Goal: Task Accomplishment & Management: Use online tool/utility

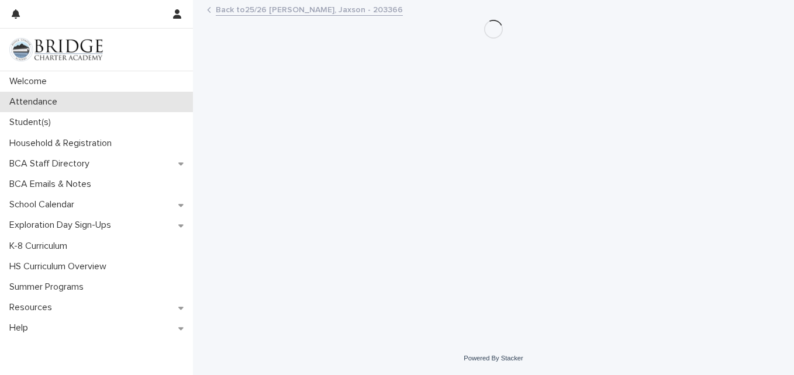
click at [26, 105] on p "Attendance" at bounding box center [36, 101] width 62 height 11
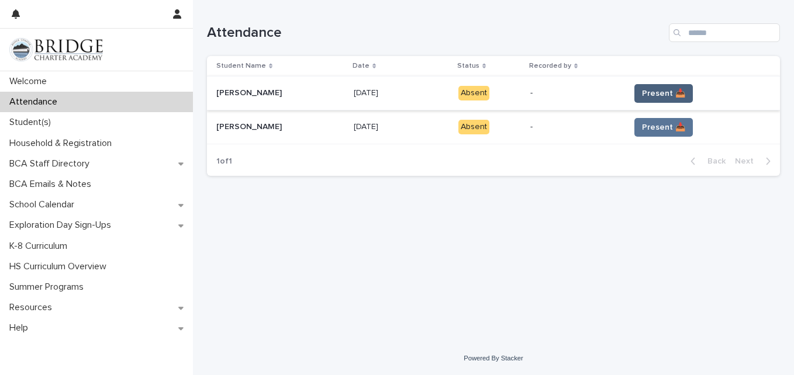
click at [661, 86] on button "Present 📥" at bounding box center [663, 93] width 58 height 19
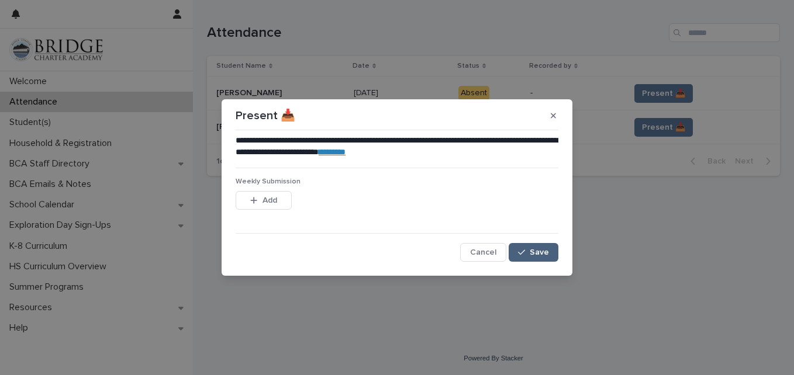
click at [525, 247] on button "Save" at bounding box center [533, 252] width 50 height 19
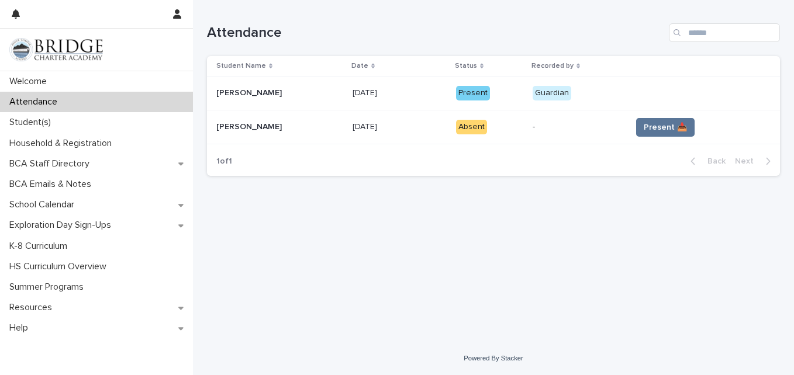
drag, startPoint x: 666, startPoint y: 122, endPoint x: 578, endPoint y: 188, distance: 109.7
drag, startPoint x: 578, startPoint y: 188, endPoint x: 644, endPoint y: 128, distance: 88.9
click at [644, 128] on span "Present 📥" at bounding box center [664, 128] width 43 height 12
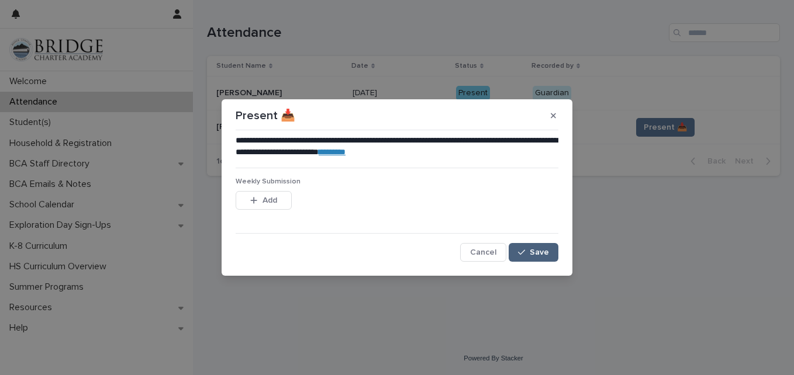
click at [524, 257] on button "Save" at bounding box center [533, 252] width 50 height 19
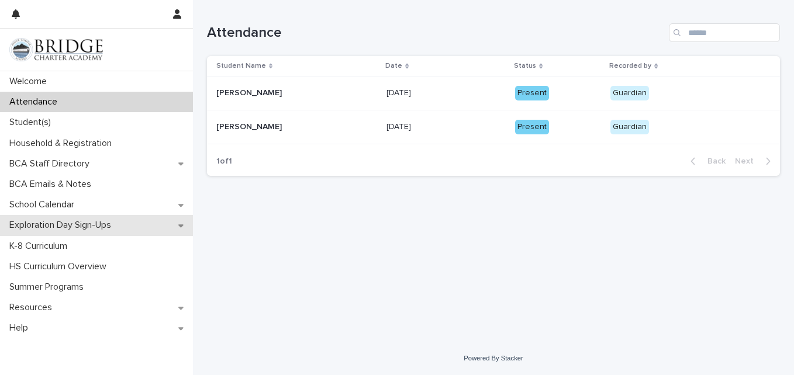
click at [79, 219] on div "Exploration Day Sign-Ups" at bounding box center [96, 225] width 193 height 20
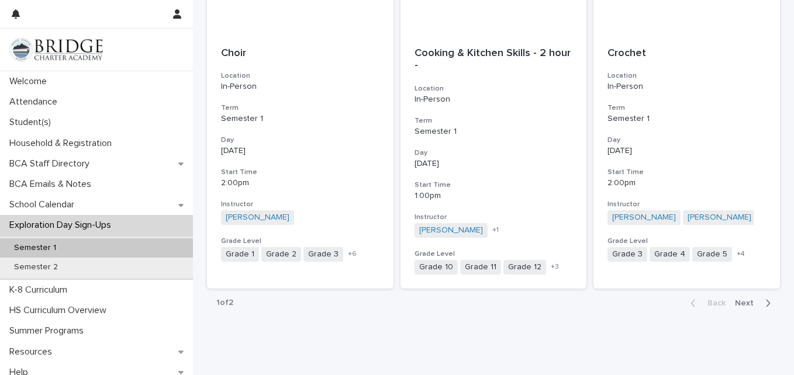
scroll to position [1374, 0]
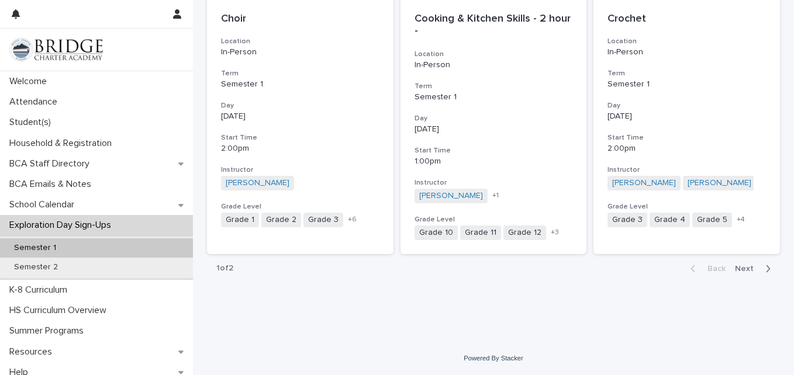
click at [765, 269] on icon "button" at bounding box center [767, 269] width 5 height 11
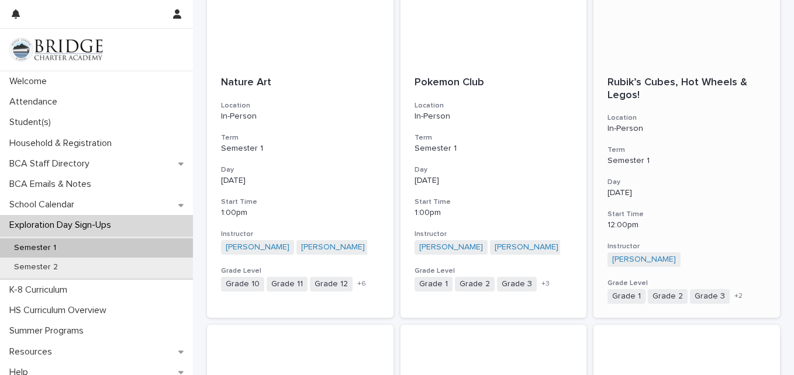
scroll to position [949, 0]
